Goal: Information Seeking & Learning: Learn about a topic

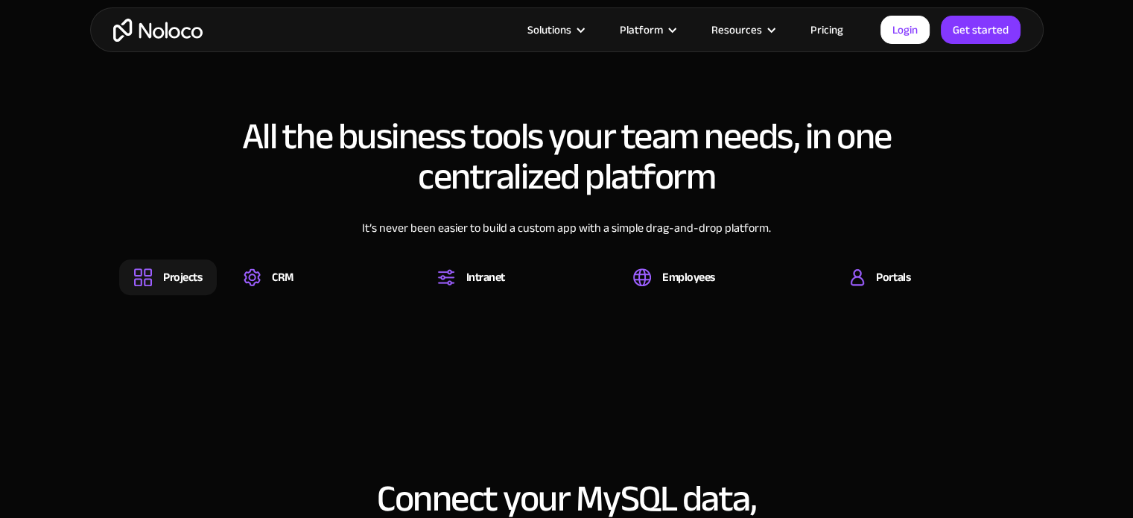
scroll to position [1024, 0]
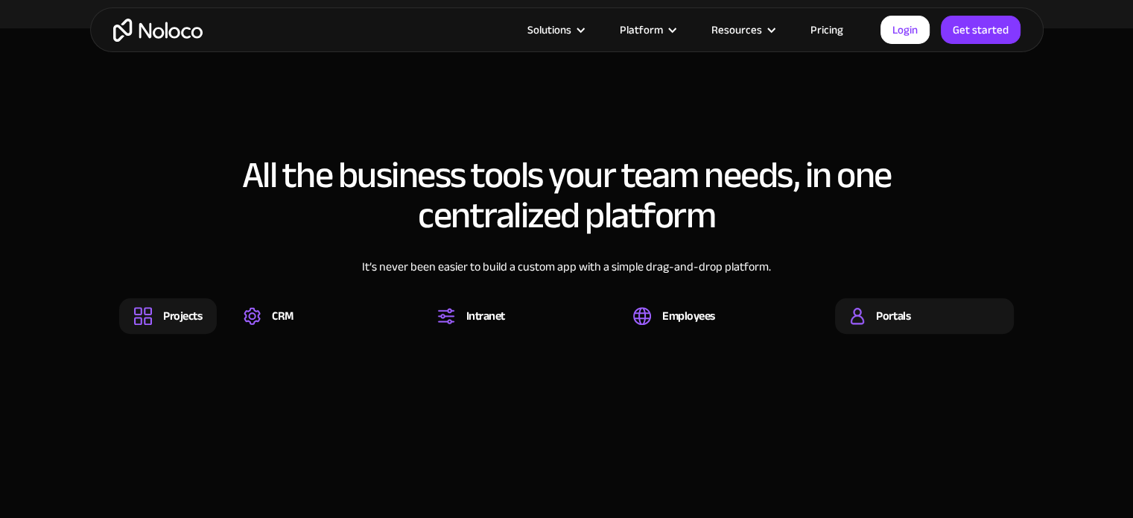
click at [877, 308] on div "Portals" at bounding box center [893, 316] width 34 height 16
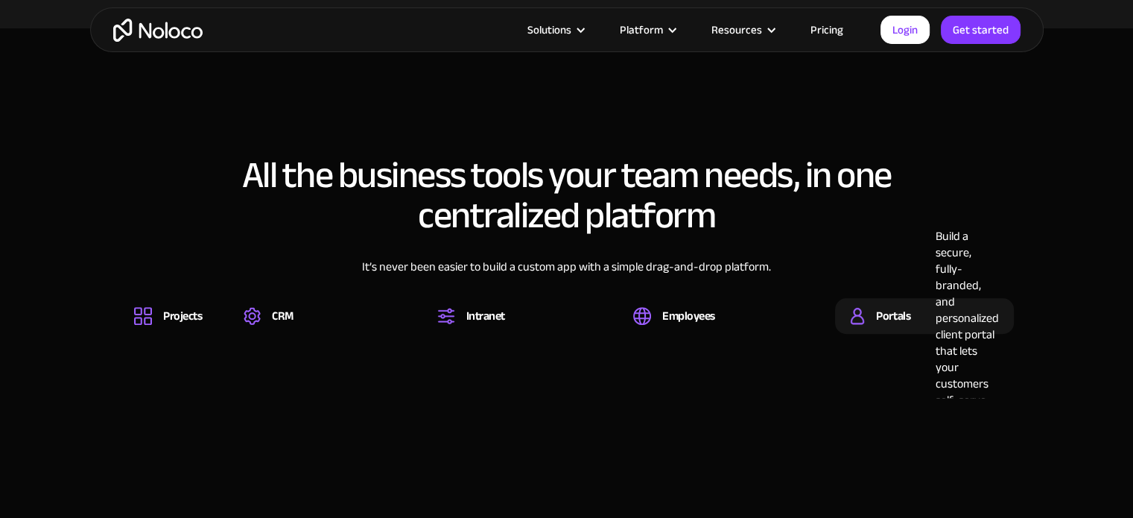
click at [849, 313] on div "Portals Build a secure, fully-branded, and personalized client portal that lets…" at bounding box center [924, 316] width 179 height 36
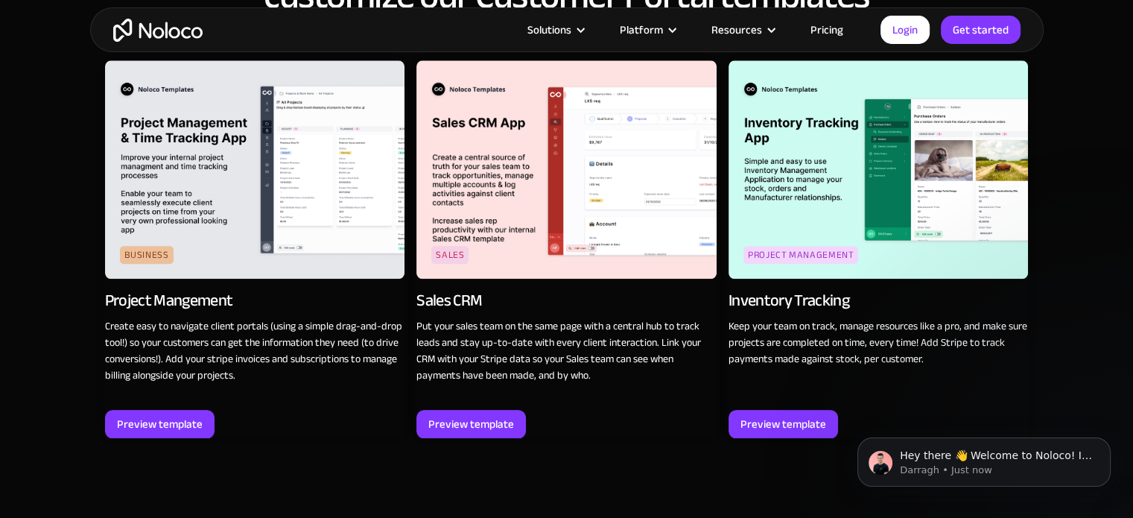
scroll to position [1605, 0]
click at [472, 416] on div "Preview template" at bounding box center [471, 423] width 86 height 19
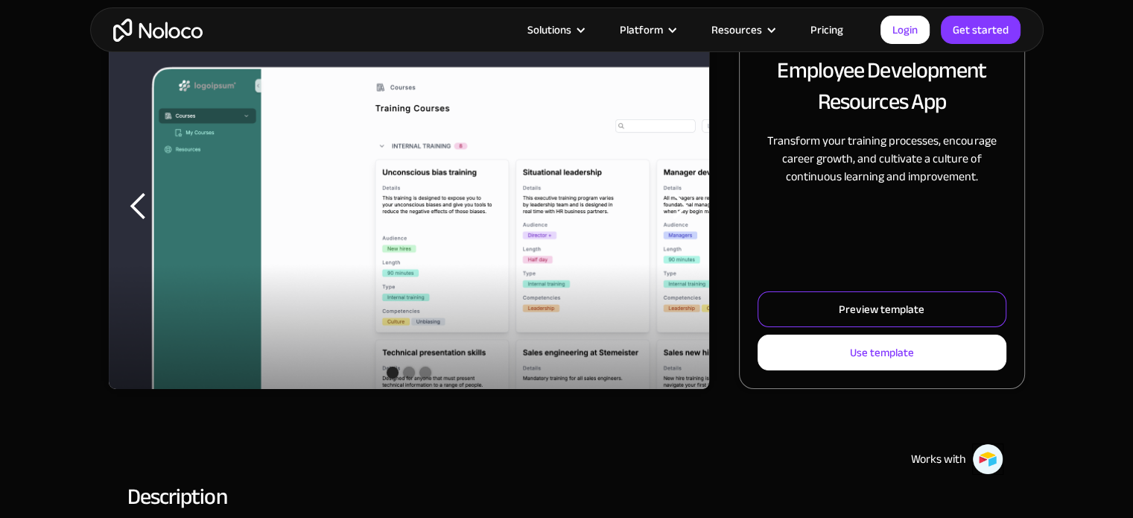
click at [845, 307] on div "Preview template" at bounding box center [881, 308] width 86 height 19
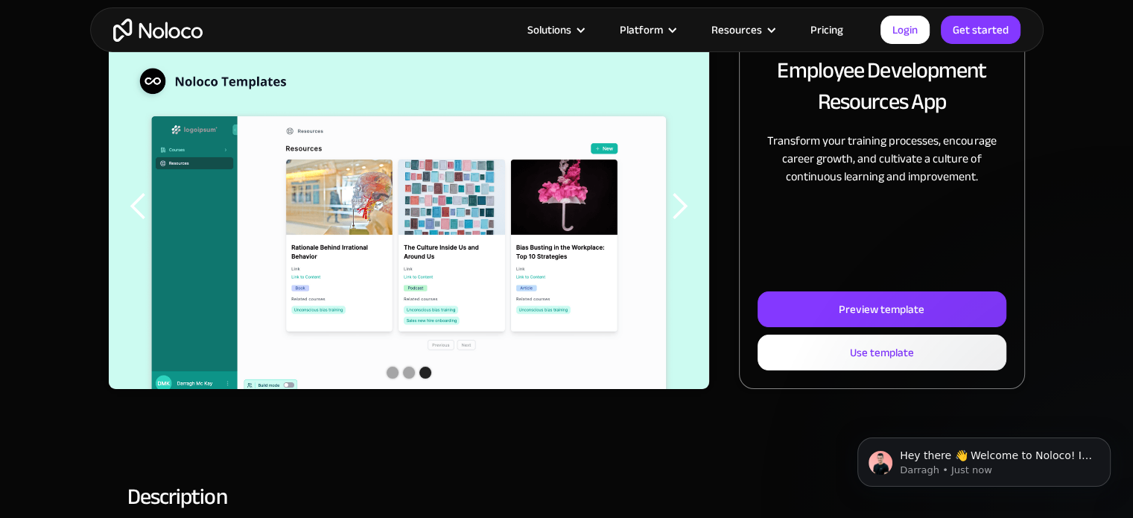
click at [687, 197] on div "next slide" at bounding box center [679, 206] width 30 height 30
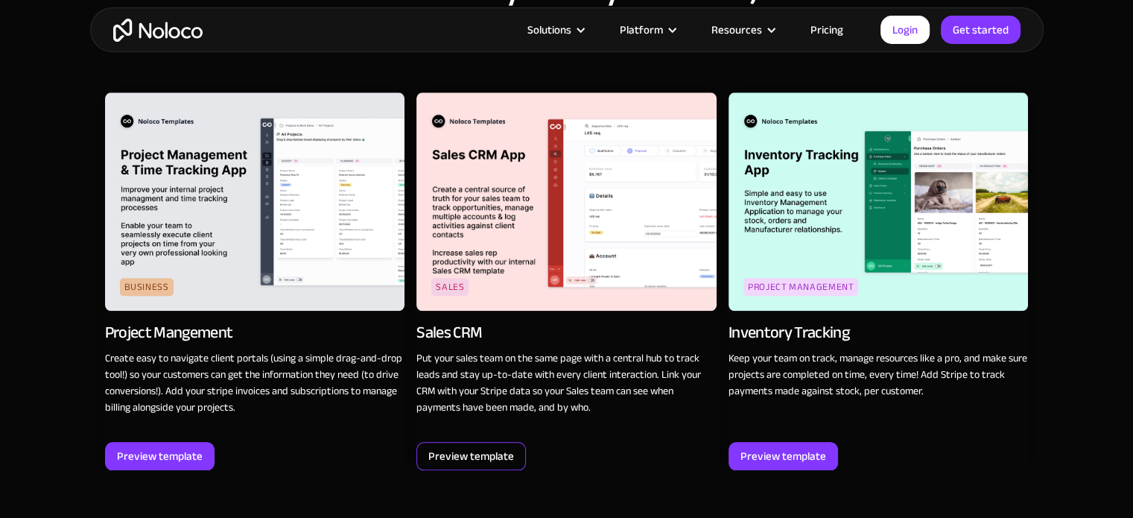
click at [494, 453] on div "Preview template" at bounding box center [471, 455] width 86 height 19
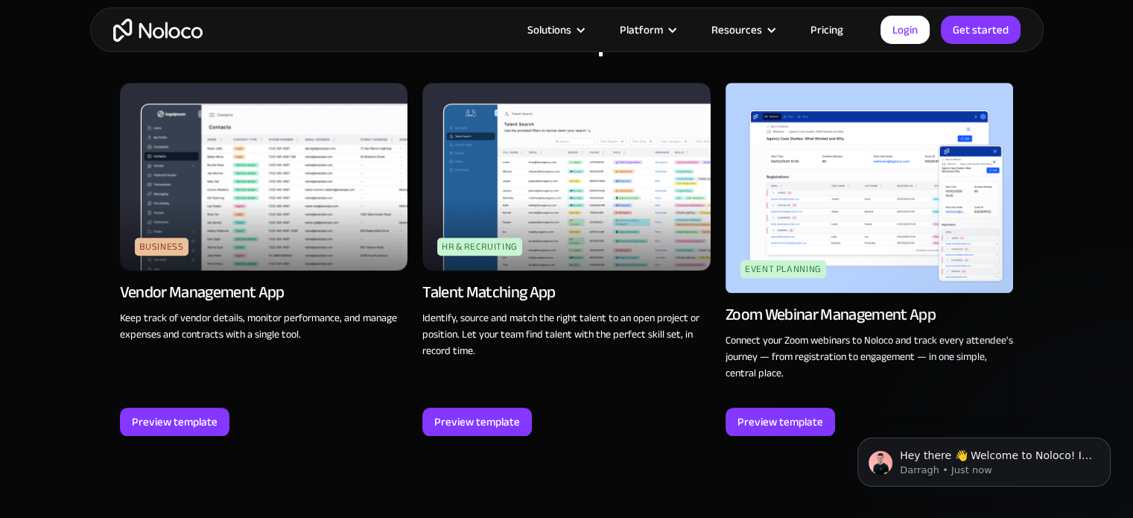
scroll to position [1334, 0]
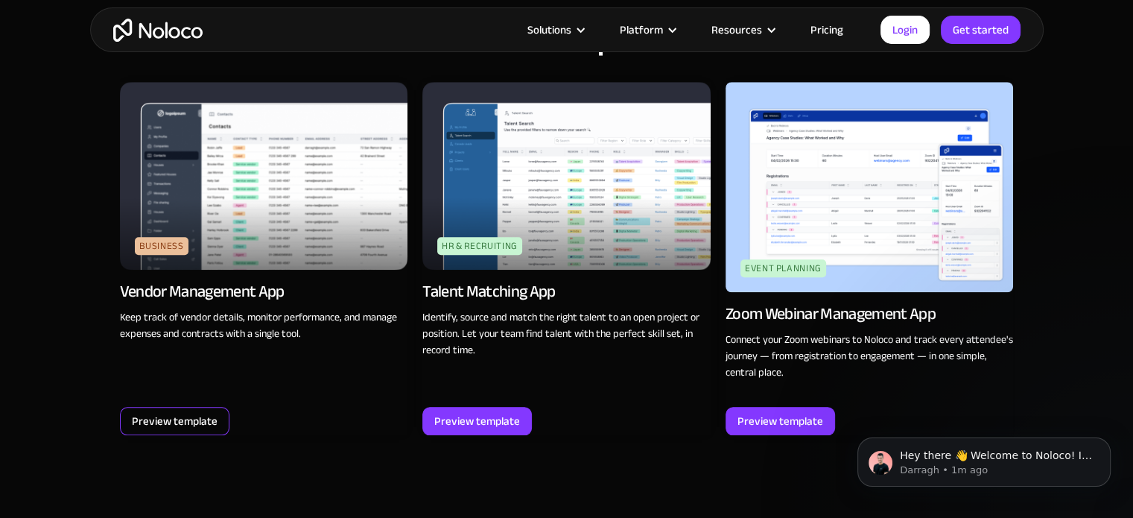
click at [204, 414] on div "Preview template" at bounding box center [175, 420] width 86 height 19
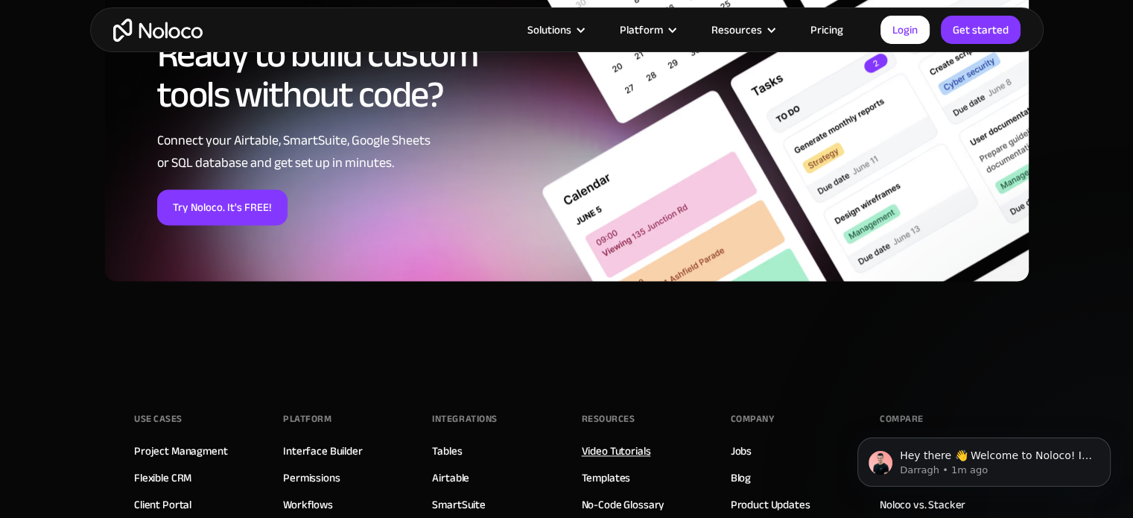
scroll to position [1953, 0]
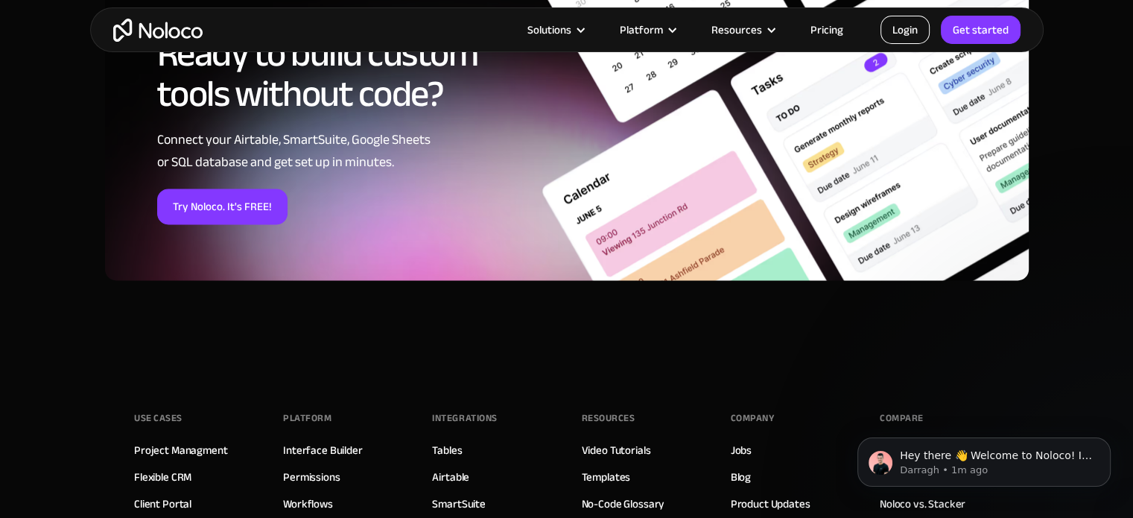
click at [897, 24] on link "Login" at bounding box center [904, 30] width 49 height 28
